Goal: Information Seeking & Learning: Learn about a topic

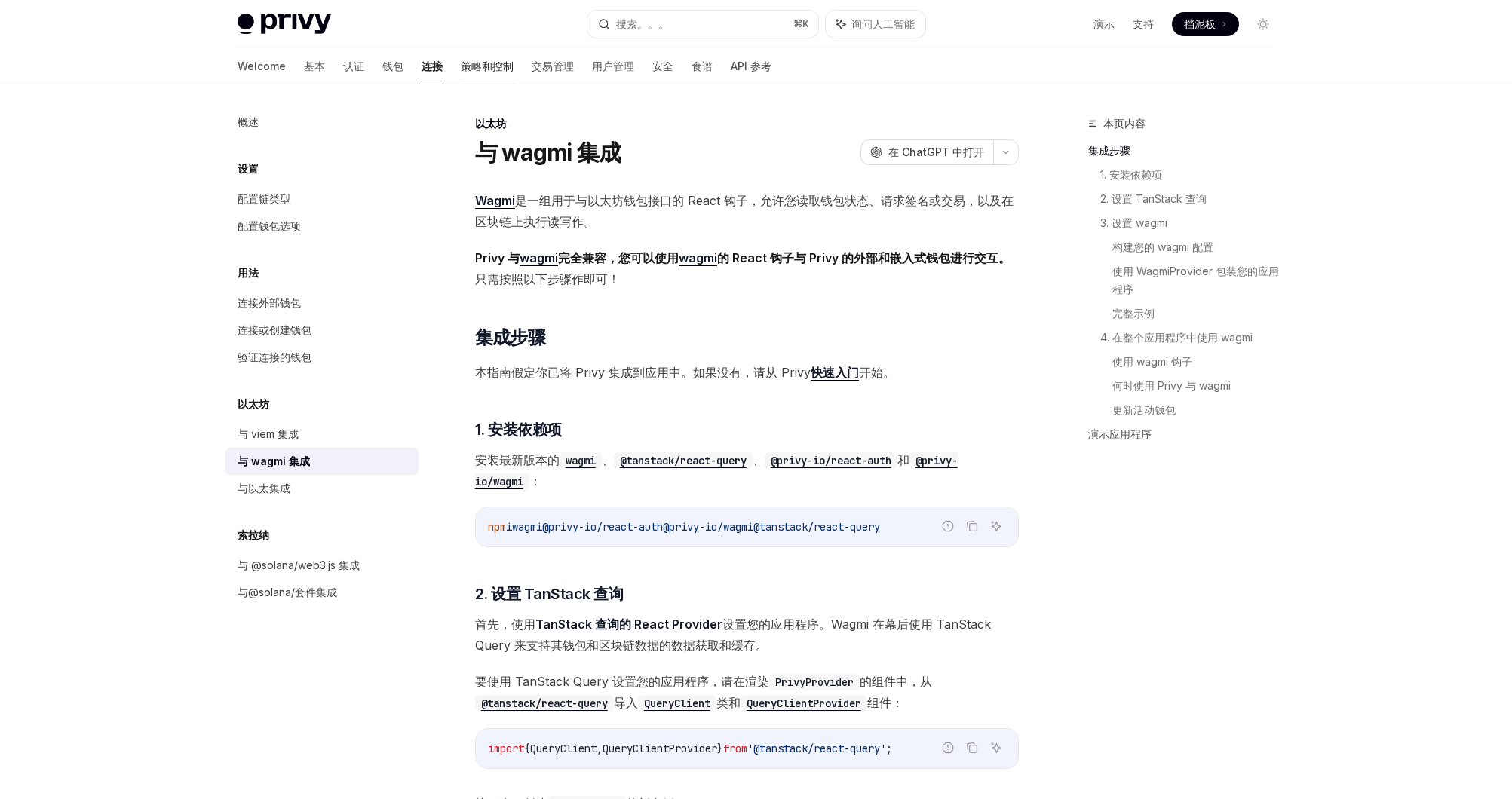
scroll to position [18, 0]
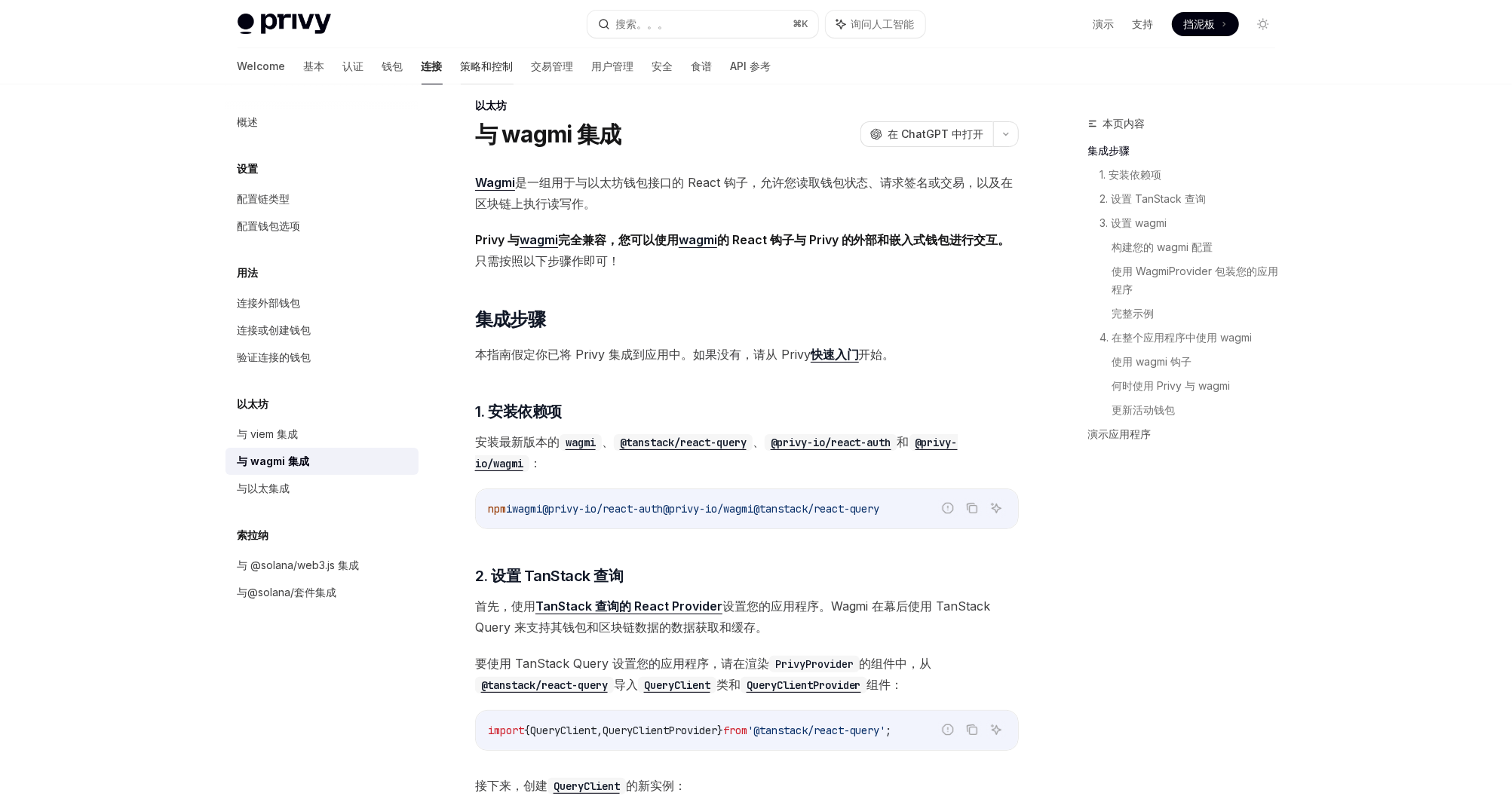
click at [461, 67] on font "策略和控制" at bounding box center [488, 66] width 53 height 15
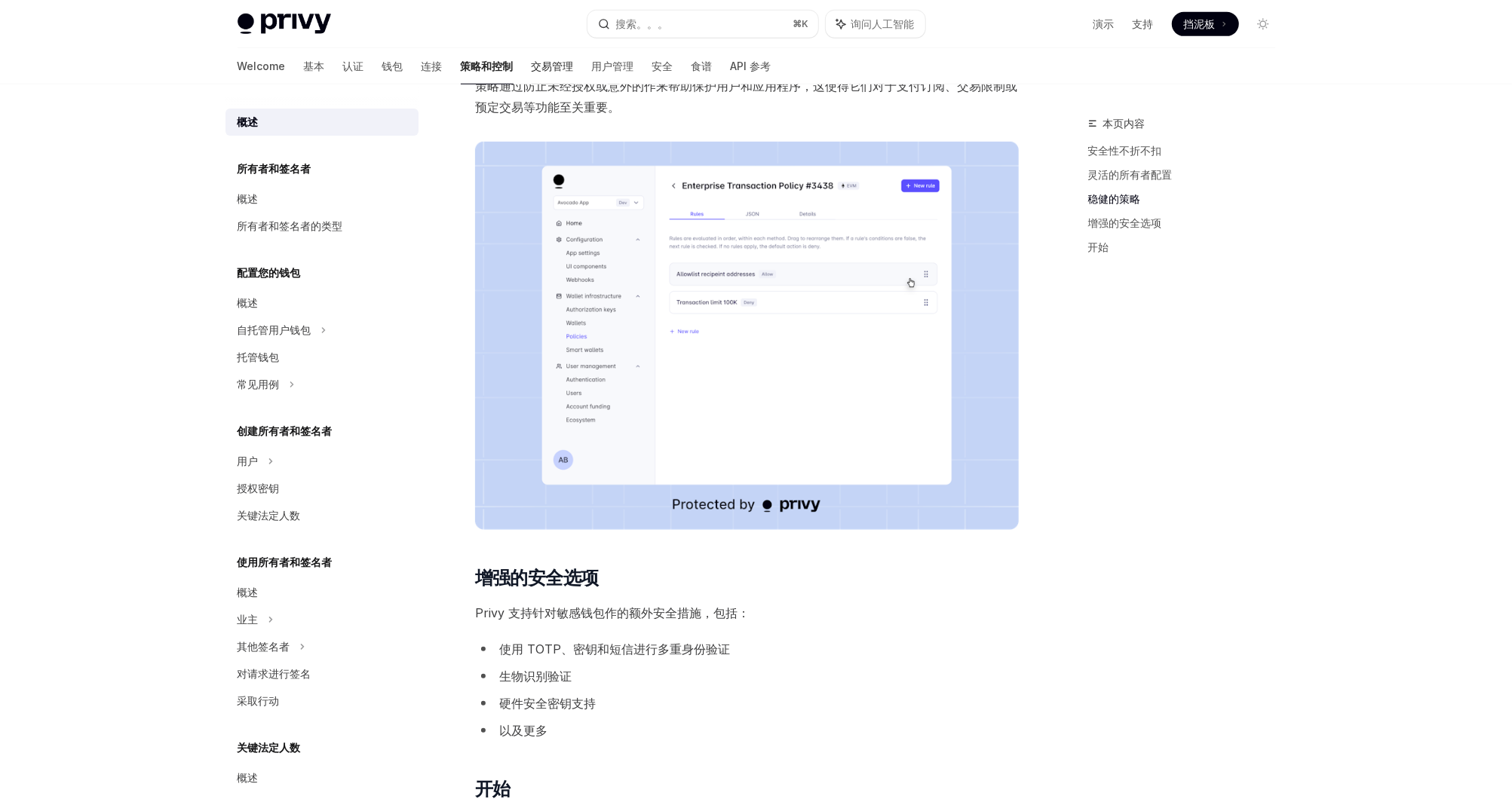
click at [532, 67] on font "交易管理" at bounding box center [553, 66] width 43 height 15
type textarea "*"
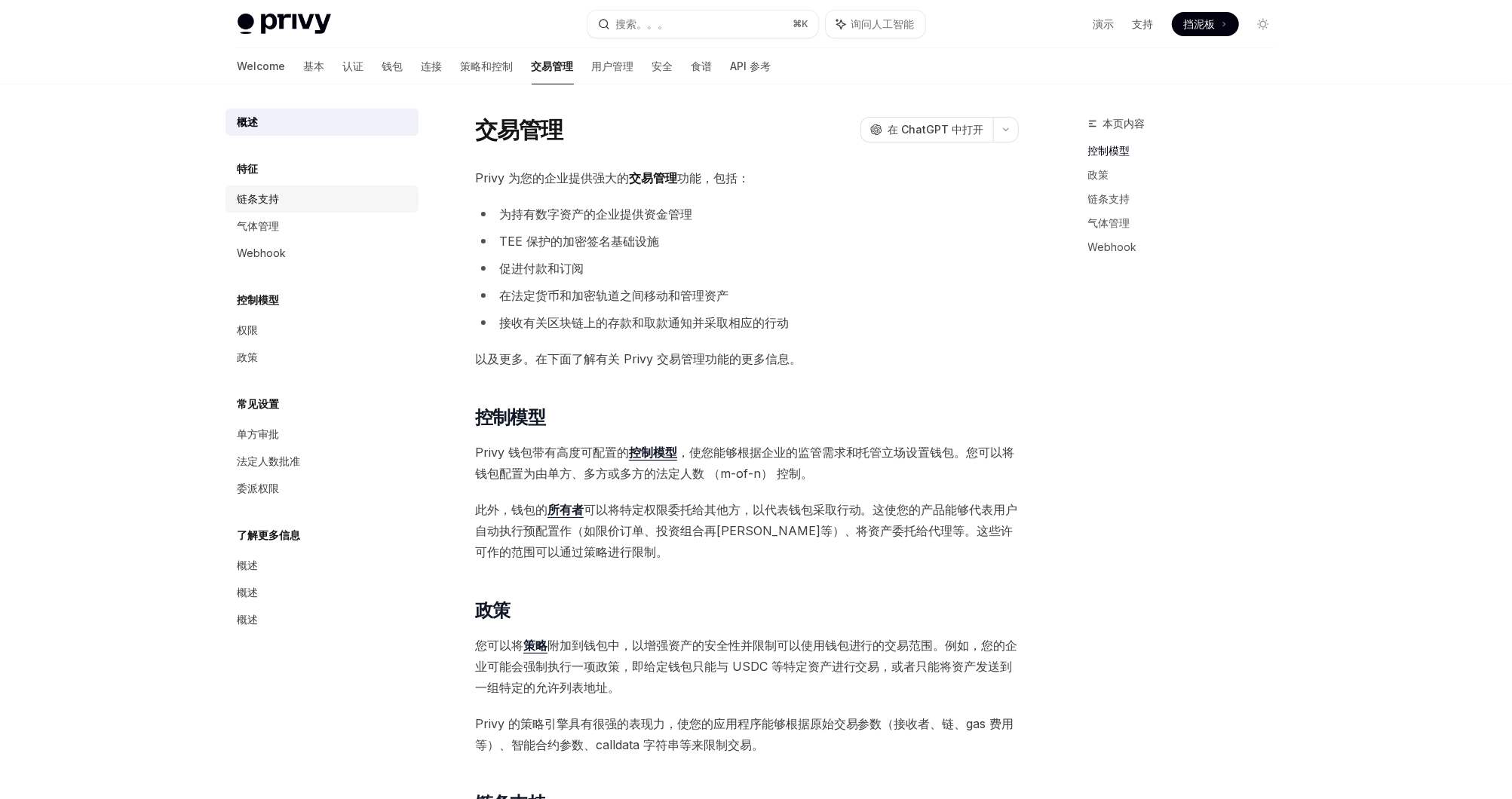
click at [321, 187] on link "链条支持" at bounding box center [322, 199] width 193 height 27
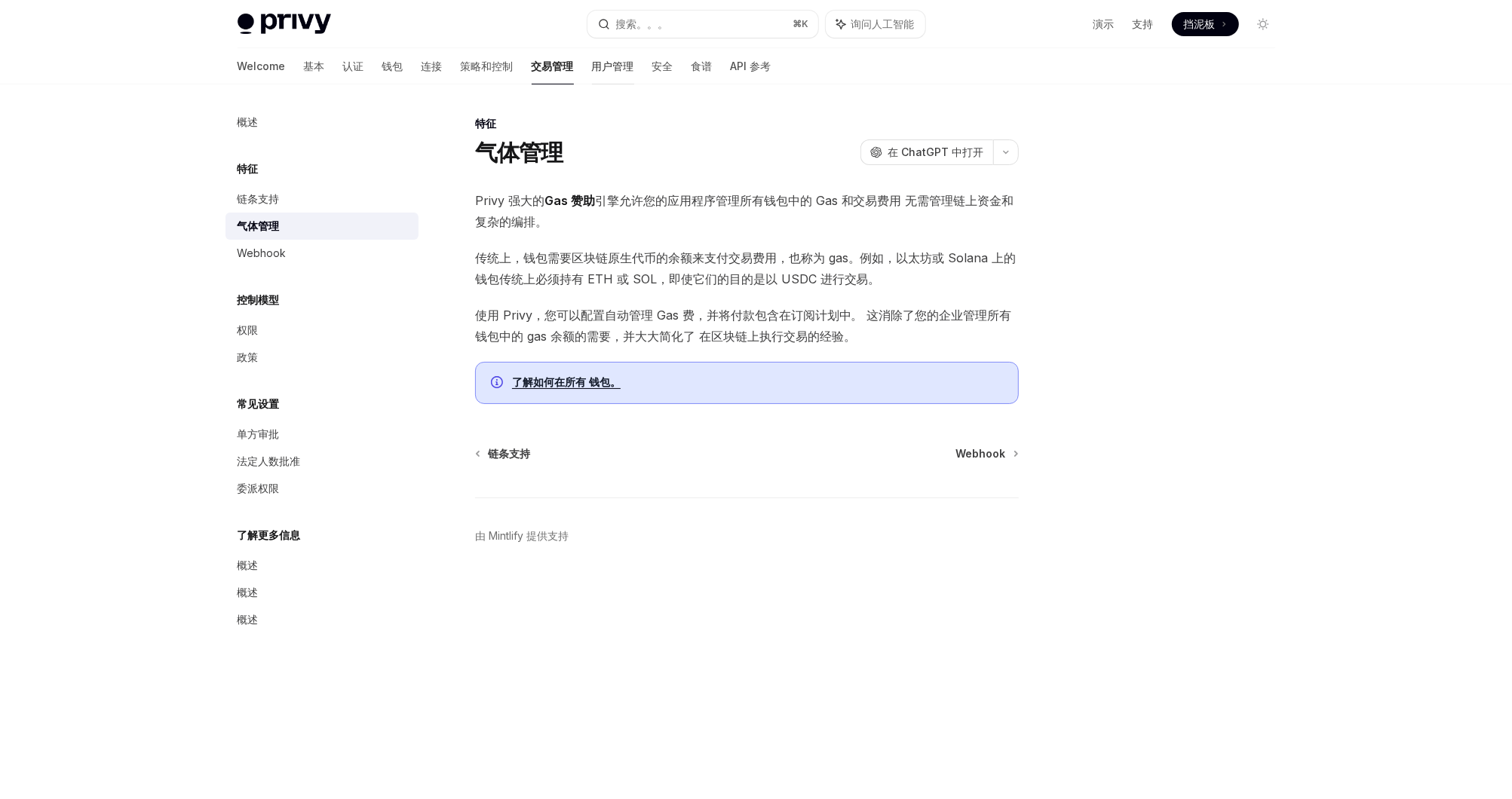
click at [592, 65] on font "用户管理" at bounding box center [613, 66] width 43 height 15
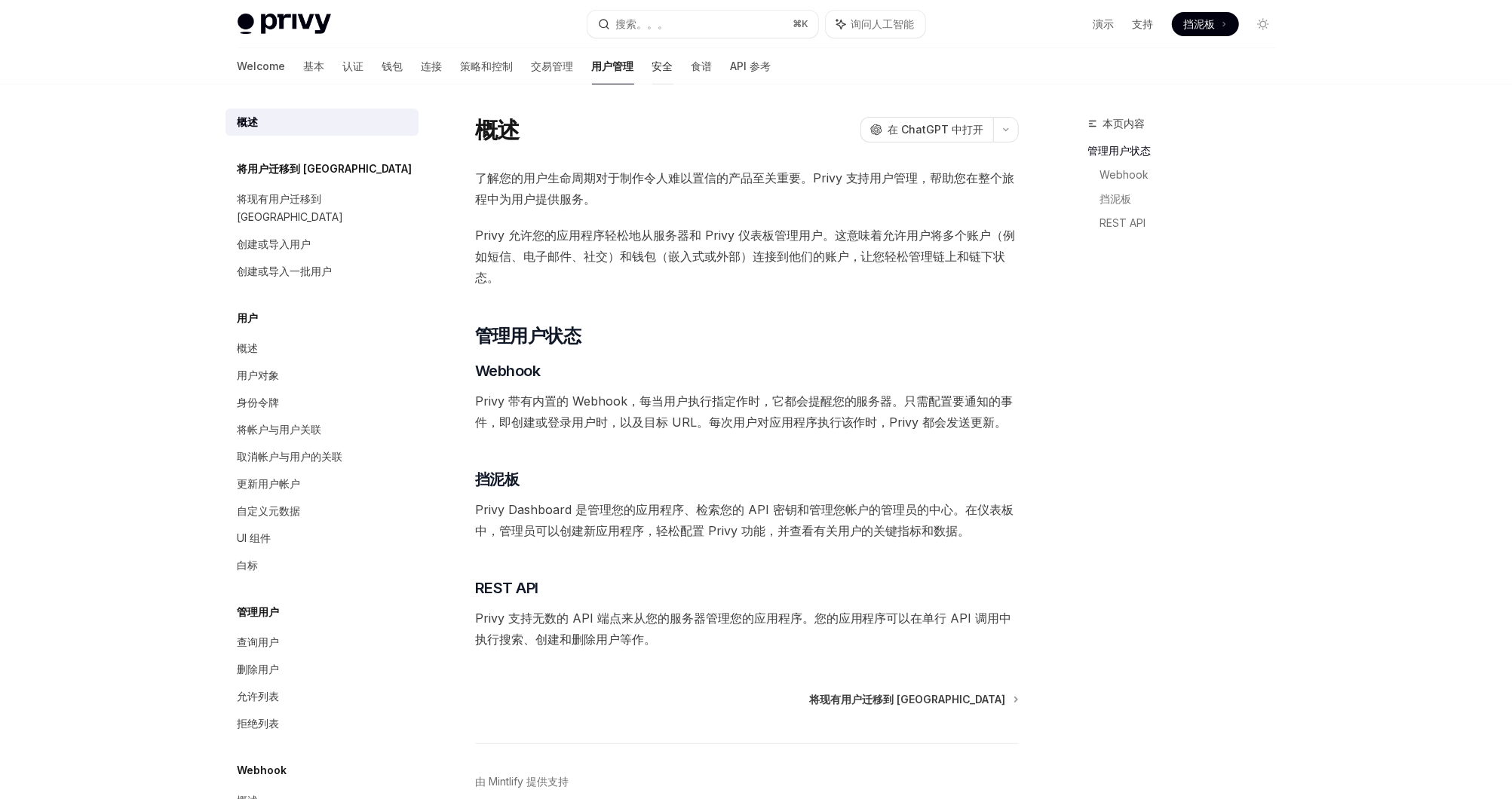
click at [652, 53] on link "安全" at bounding box center [663, 66] width 21 height 36
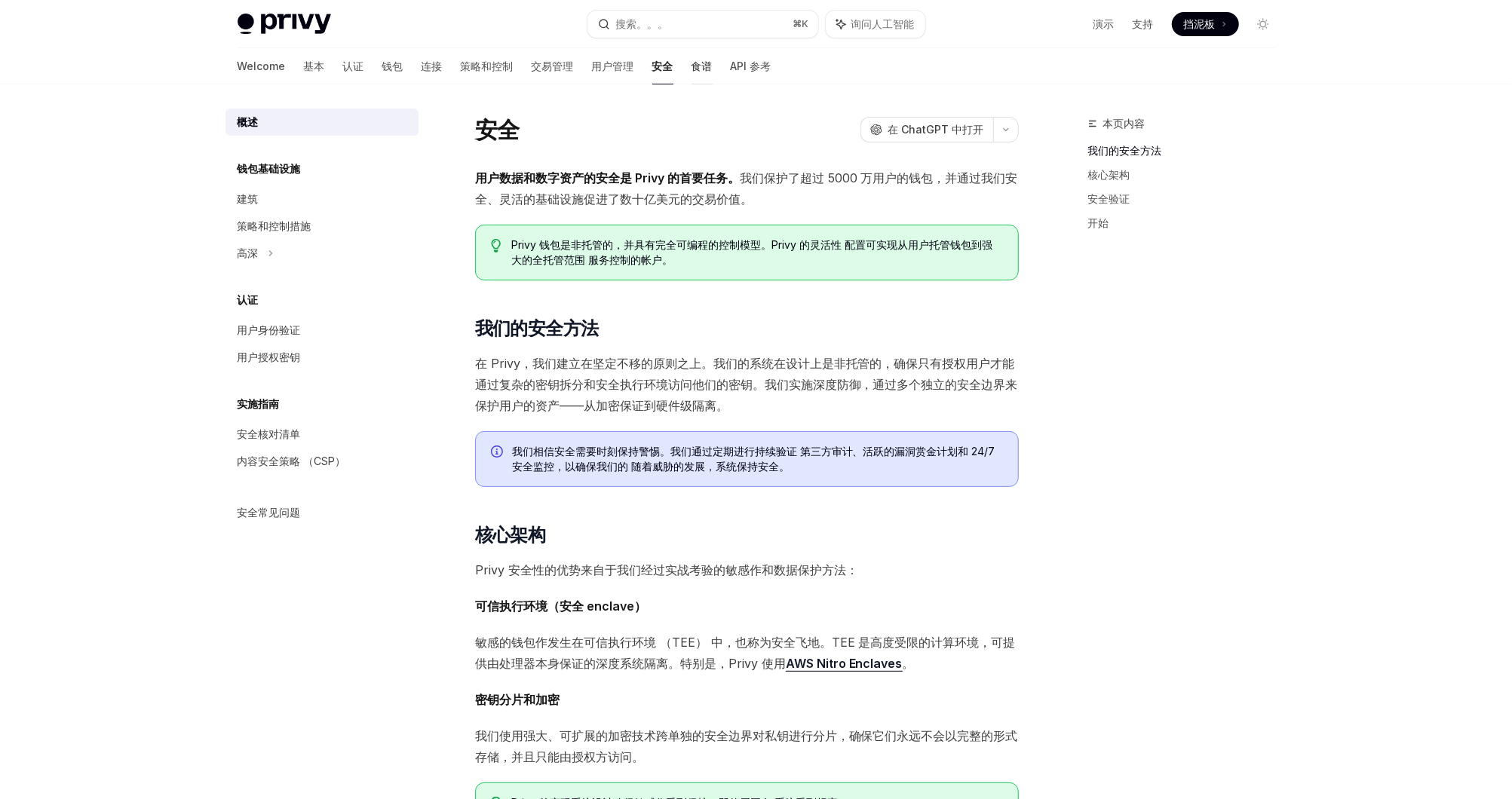
click at [692, 73] on link "食谱" at bounding box center [703, 66] width 21 height 36
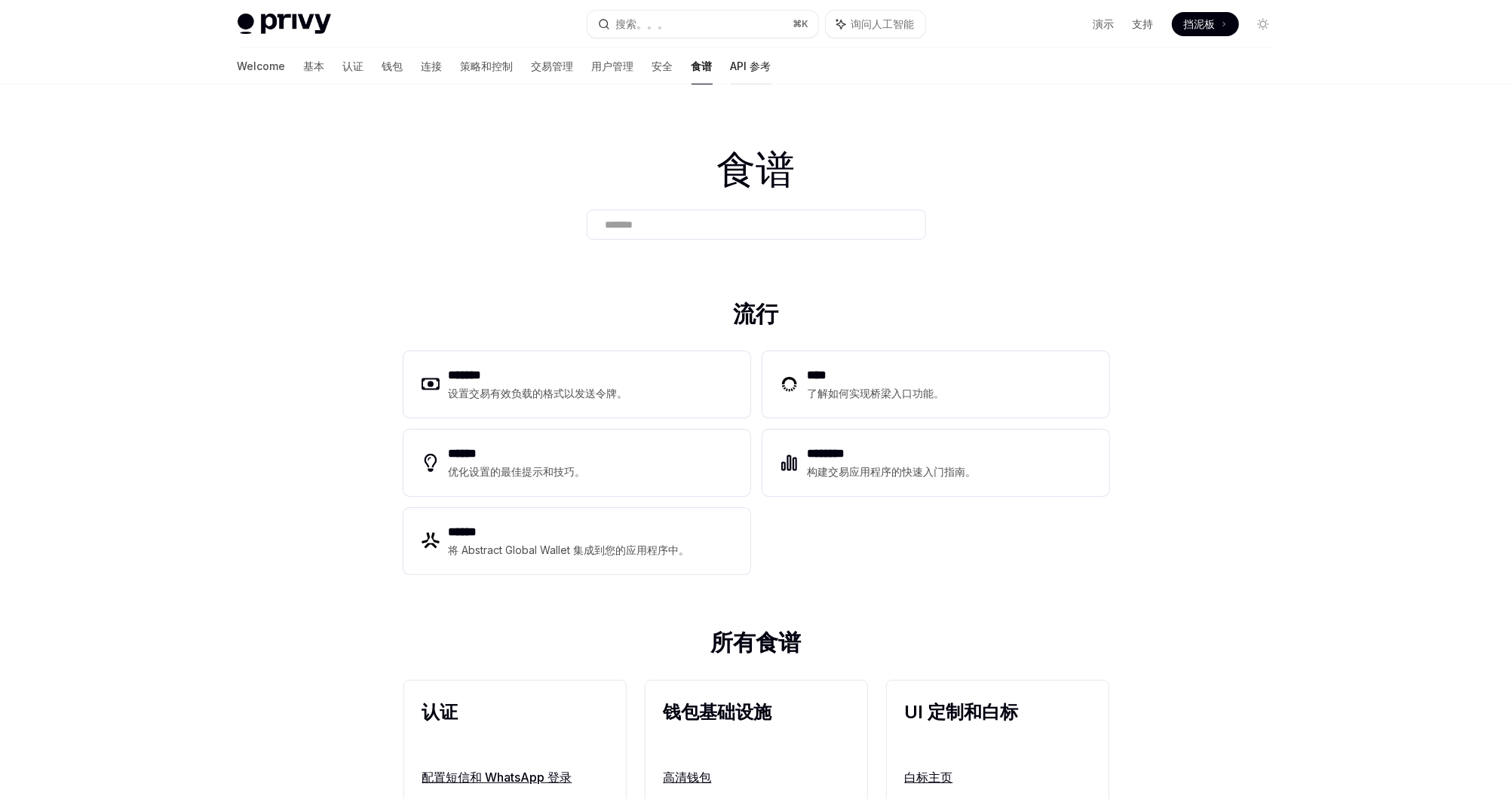
click at [731, 74] on link "API 参考" at bounding box center [751, 66] width 41 height 36
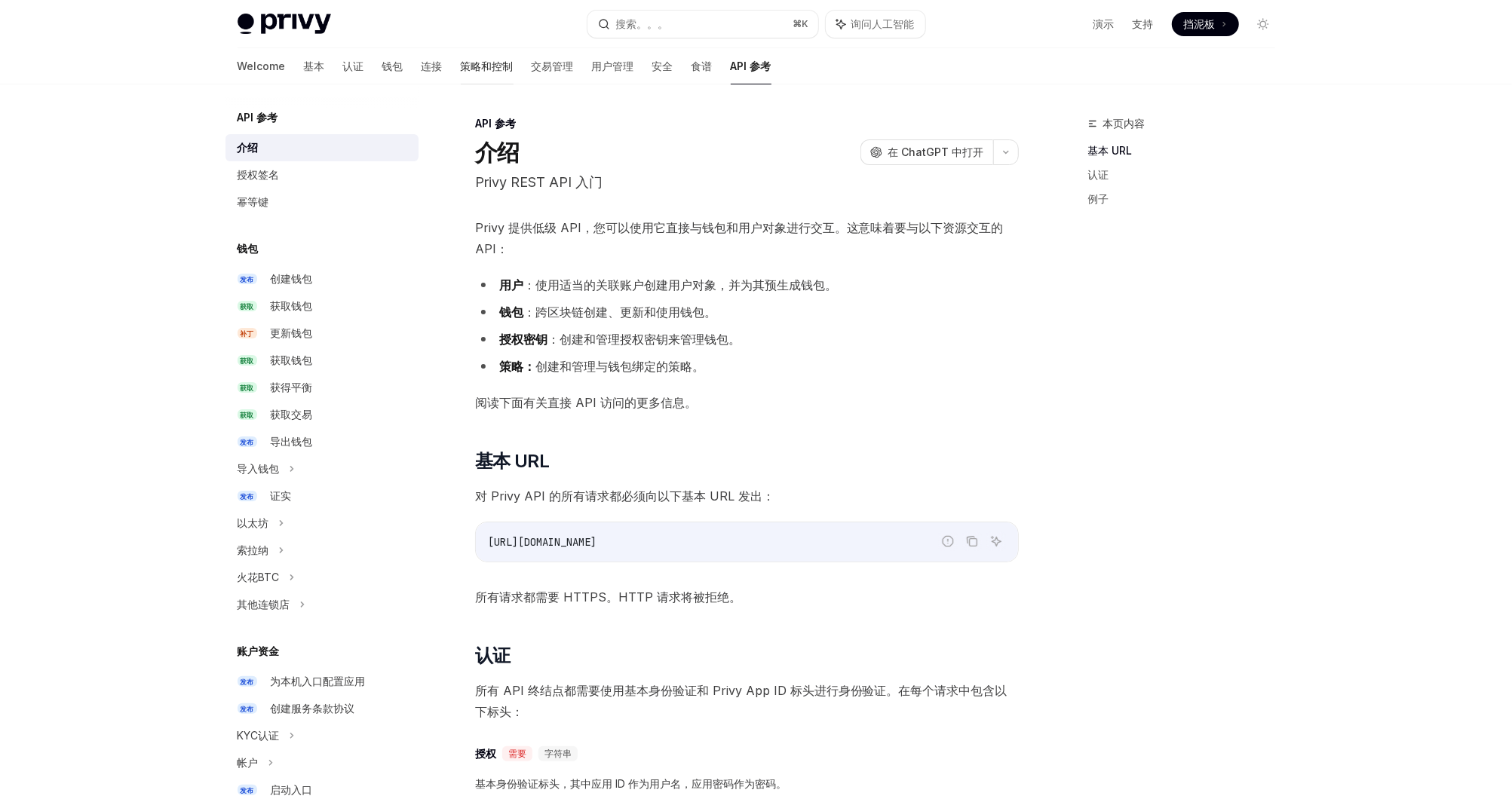
click at [461, 60] on font "策略和控制" at bounding box center [488, 66] width 53 height 15
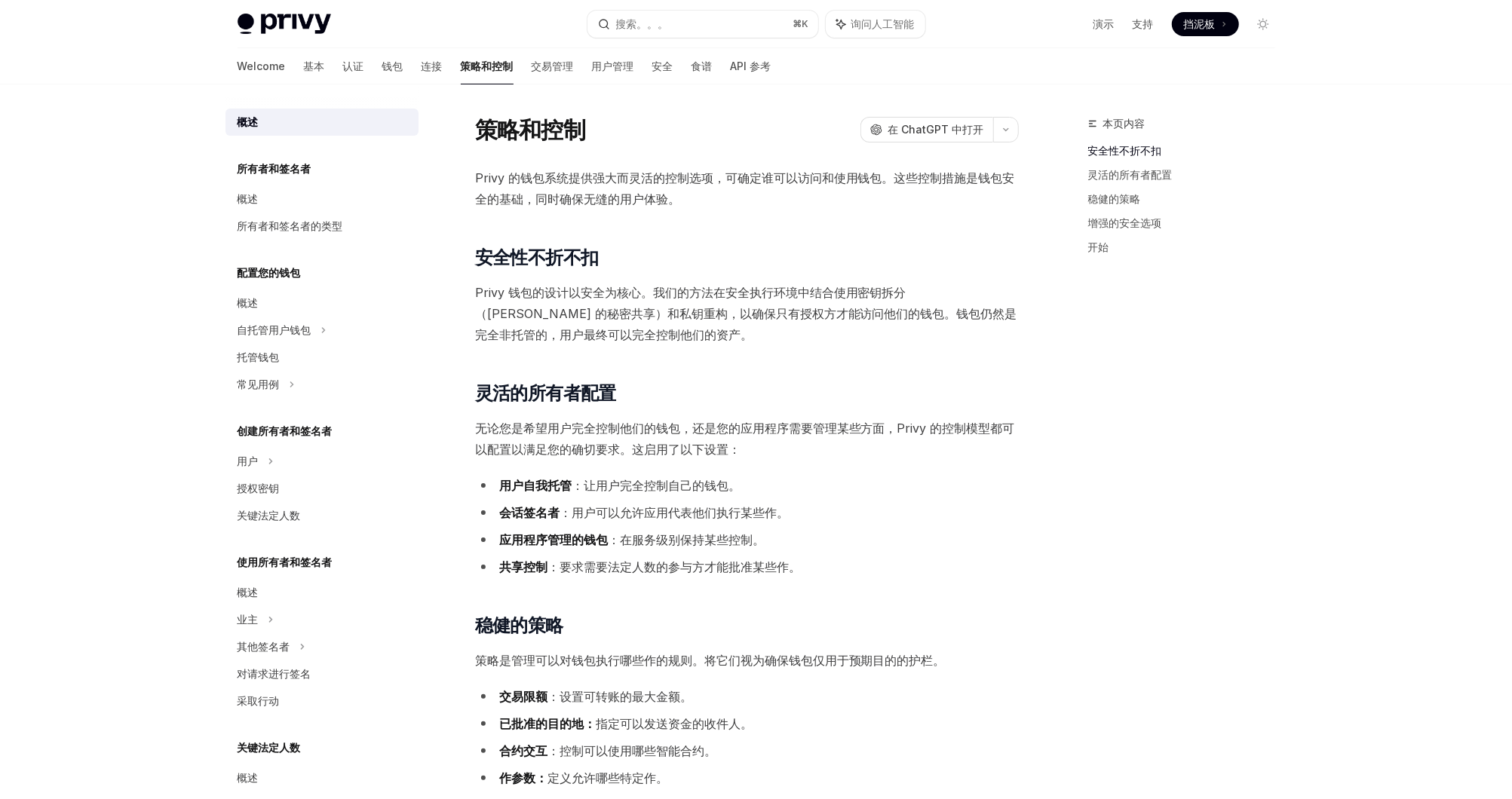
click at [313, 62] on div "Welcome 基本 认证 钱包 连接 策略和控制 交易管理 用户管理 安全 食谱 API 参考" at bounding box center [505, 66] width 534 height 36
click at [304, 63] on font "基本" at bounding box center [314, 66] width 21 height 15
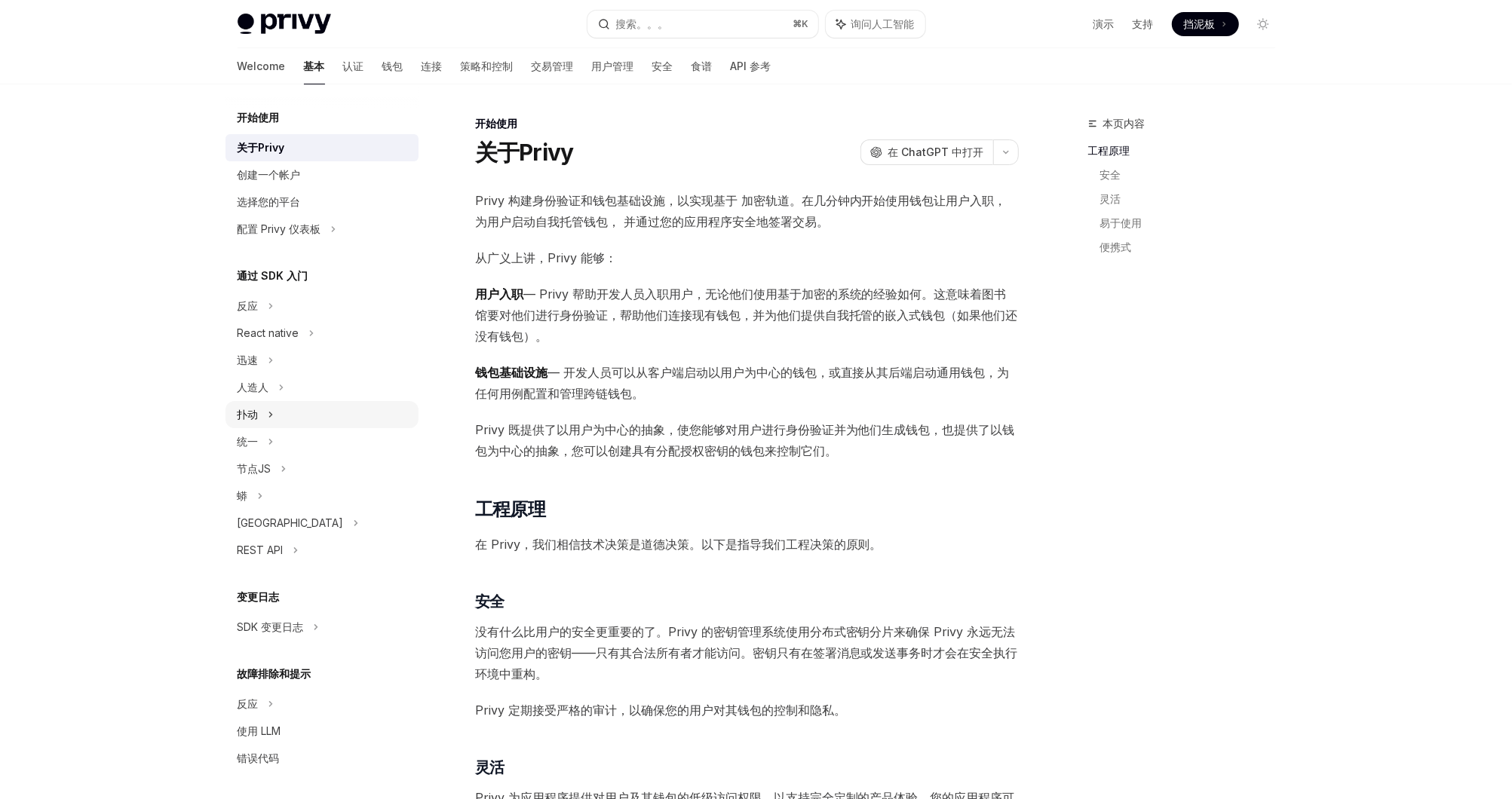
scroll to position [3, 0]
click at [311, 68] on div "Welcome 基本 认证 钱包 连接 策略和控制 交易管理 用户管理 安全 食谱 API 参考" at bounding box center [505, 66] width 534 height 36
click at [300, 68] on div "Welcome 基本 认证 钱包 连接 策略和控制 交易管理 用户管理 安全 食谱 API 参考" at bounding box center [505, 66] width 534 height 36
click at [343, 66] on font "认证" at bounding box center [353, 66] width 21 height 15
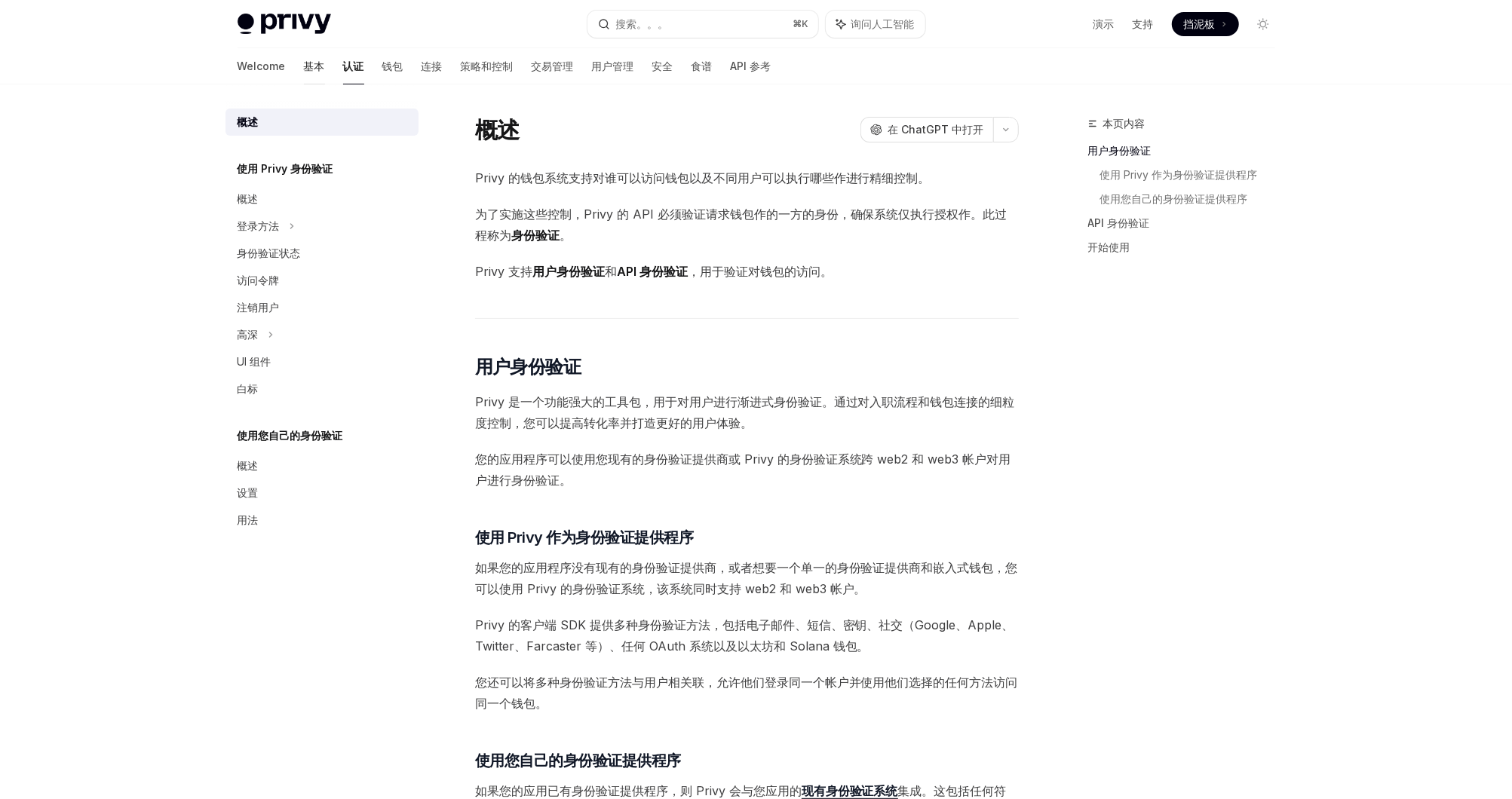
click at [304, 64] on font "基本" at bounding box center [314, 66] width 21 height 15
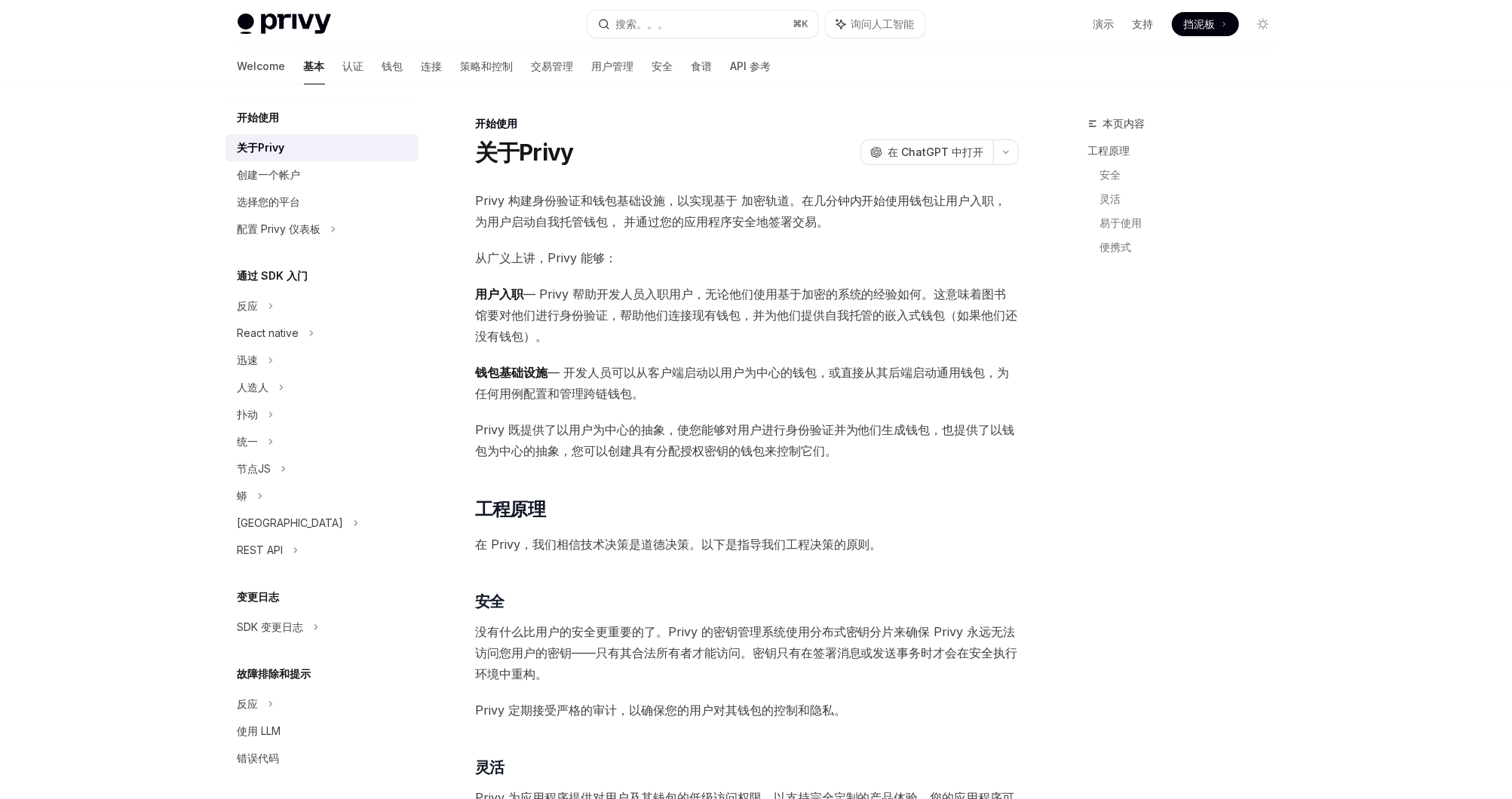
type textarea "*"
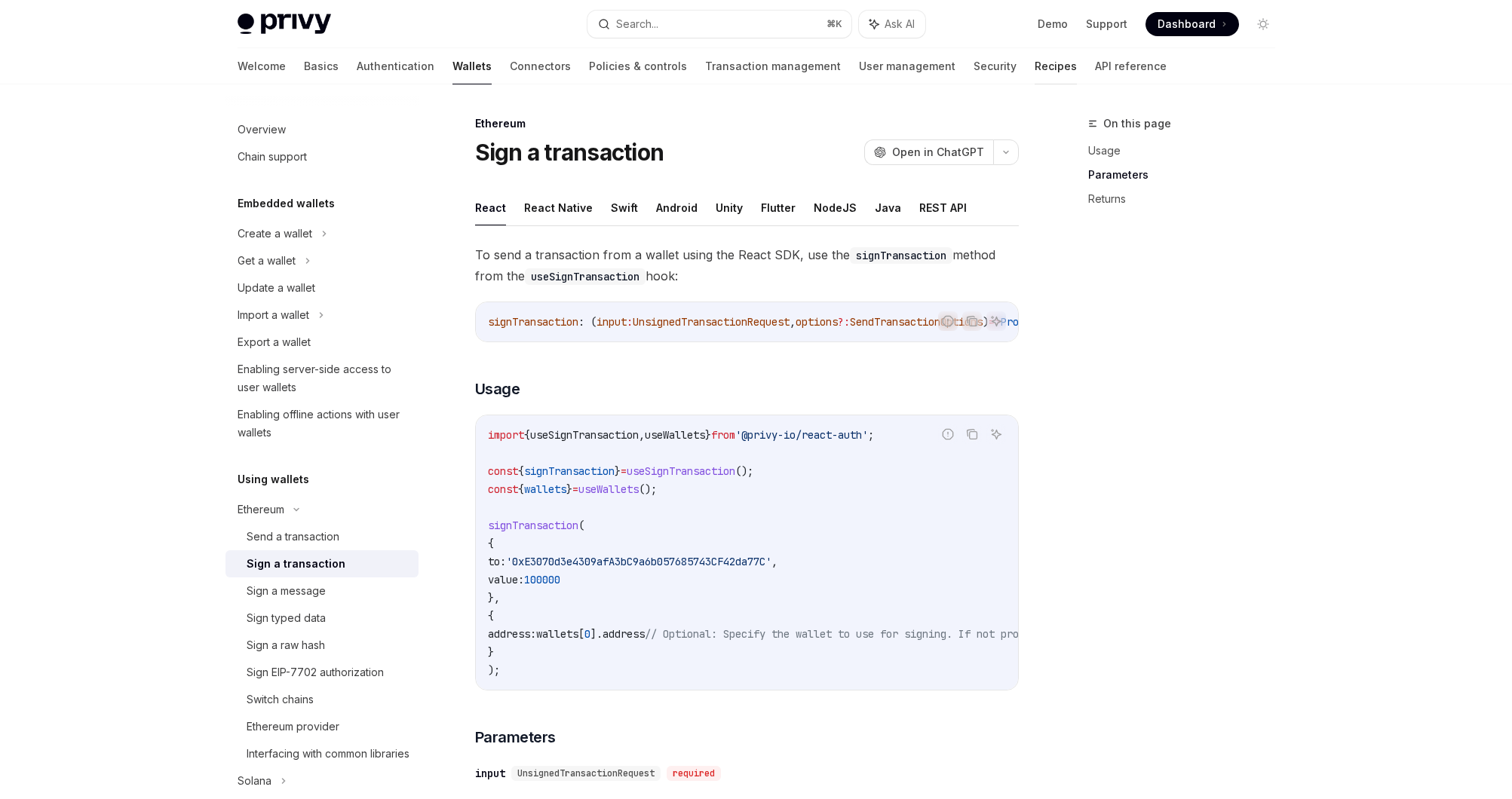
scroll to position [743, 0]
